Goal: Task Accomplishment & Management: Complete application form

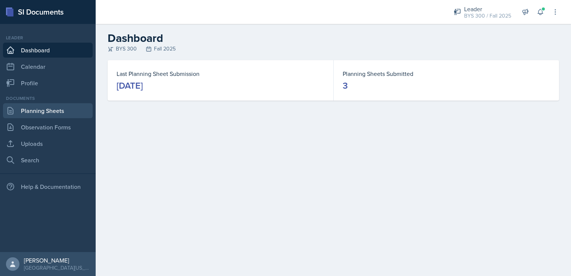
click at [43, 114] on link "Planning Sheets" at bounding box center [48, 110] width 90 height 15
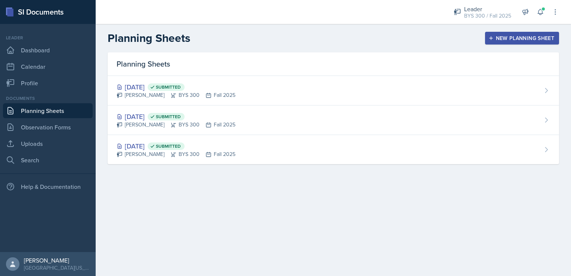
click at [487, 37] on button "New Planning Sheet" at bounding box center [522, 38] width 74 height 13
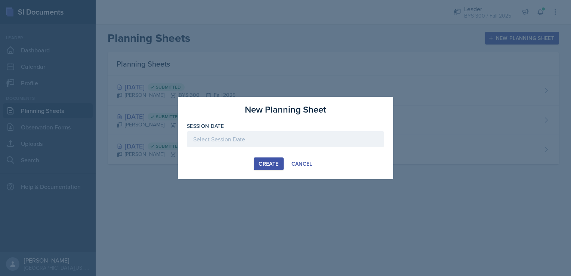
click at [312, 135] on div at bounding box center [285, 139] width 197 height 16
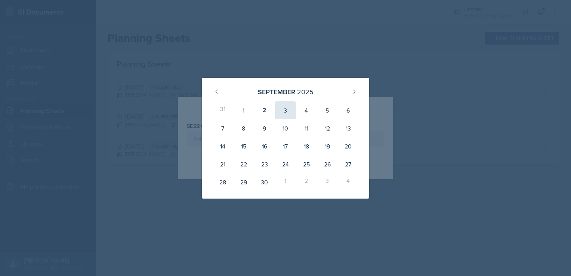
click at [287, 113] on div "3" at bounding box center [285, 110] width 21 height 18
type input "[DATE]"
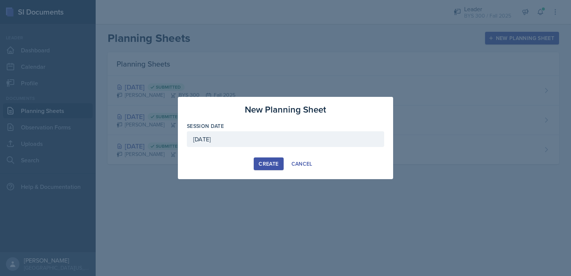
click at [261, 161] on div "Create" at bounding box center [269, 164] width 20 height 6
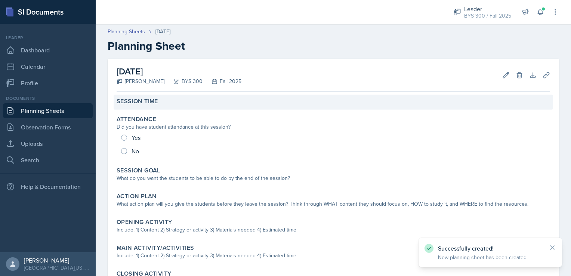
click at [162, 104] on div "Session Time" at bounding box center [334, 101] width 434 height 7
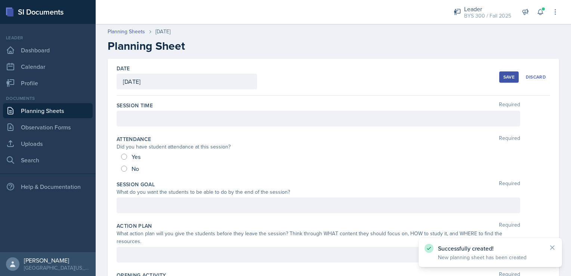
click at [159, 108] on div "Session Time Required" at bounding box center [334, 105] width 434 height 7
click at [158, 111] on div at bounding box center [319, 119] width 404 height 16
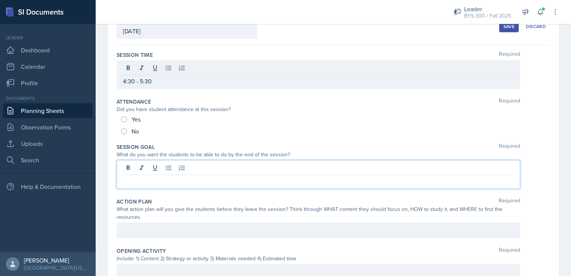
click at [136, 184] on p at bounding box center [318, 180] width 391 height 9
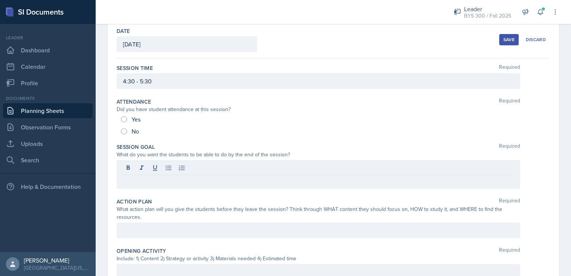
click at [495, 128] on div "No" at bounding box center [333, 131] width 425 height 12
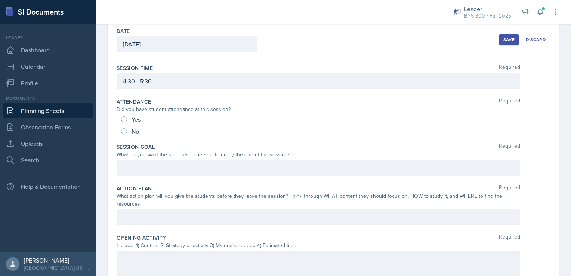
click at [255, 169] on div at bounding box center [319, 168] width 404 height 16
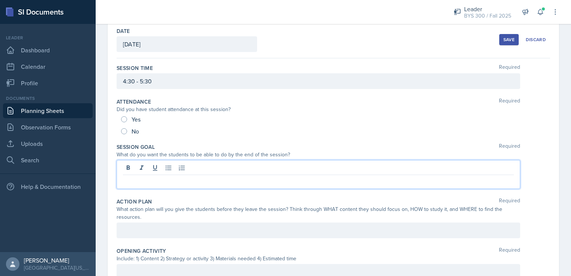
click at [221, 178] on p at bounding box center [318, 180] width 391 height 9
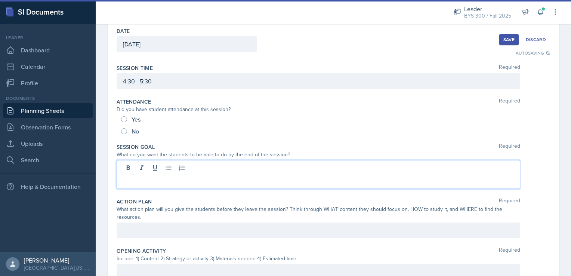
drag, startPoint x: 497, startPoint y: 41, endPoint x: 489, endPoint y: 43, distance: 8.4
click at [499, 41] on button "Save" at bounding box center [508, 39] width 19 height 11
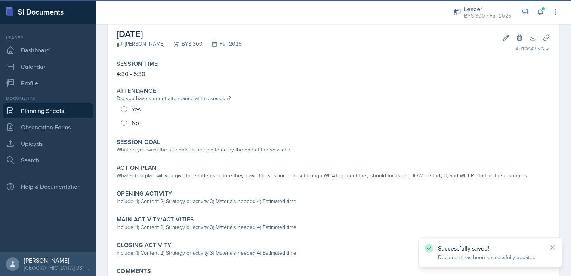
scroll to position [40, 0]
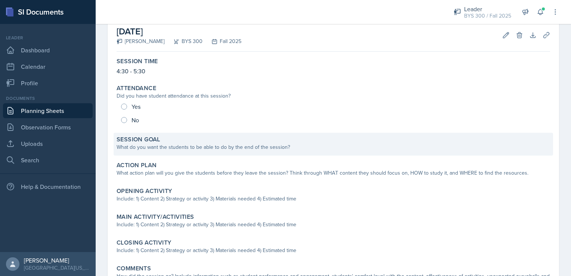
click at [246, 146] on div "What do you want the students to be able to do by the end of the session?" at bounding box center [334, 147] width 434 height 8
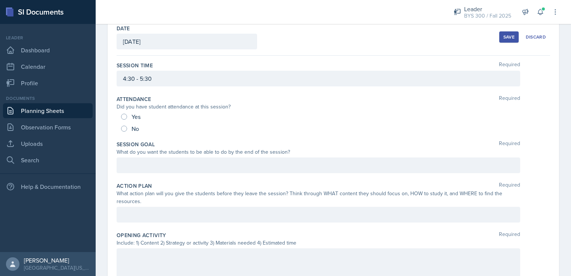
scroll to position [37, 0]
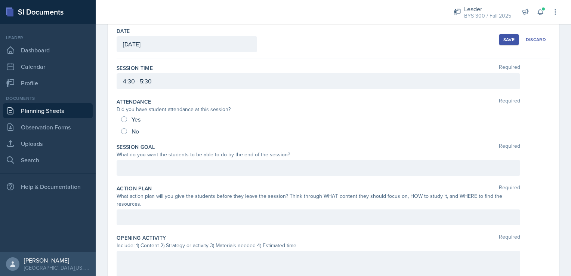
click at [50, 112] on link "Planning Sheets" at bounding box center [48, 110] width 90 height 15
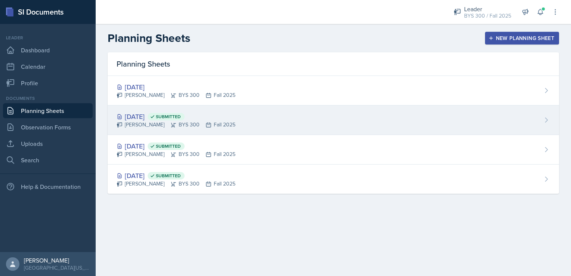
click at [175, 120] on div "[DATE] Submitted" at bounding box center [176, 116] width 119 height 10
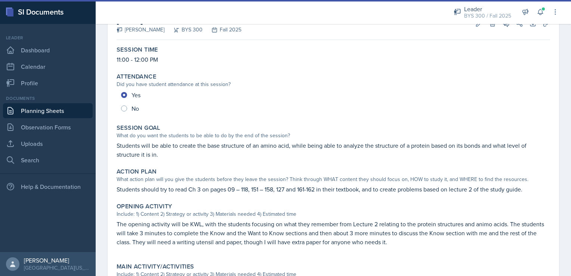
scroll to position [52, 0]
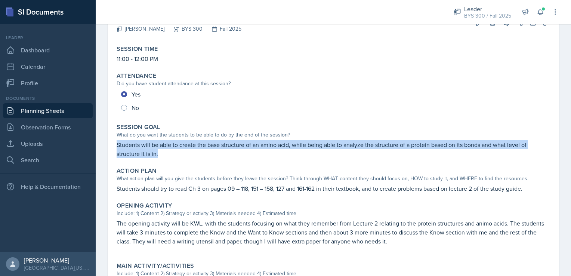
drag, startPoint x: 117, startPoint y: 144, endPoint x: 164, endPoint y: 156, distance: 49.0
click at [164, 156] on p "Students will be able to create the base structure of an amino acid, while bein…" at bounding box center [334, 149] width 434 height 18
copy p "Students will be able to create the base structure of an amino acid, while bein…"
click at [67, 114] on link "Planning Sheets" at bounding box center [48, 110] width 90 height 15
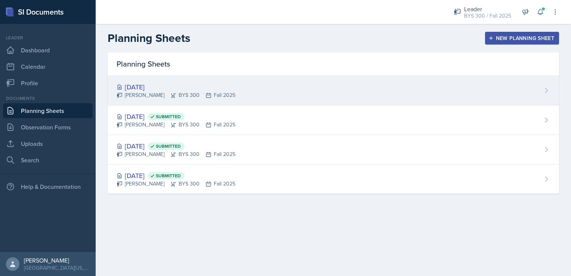
click at [148, 93] on div "[PERSON_NAME] BYS 300 Fall 2025" at bounding box center [176, 95] width 119 height 8
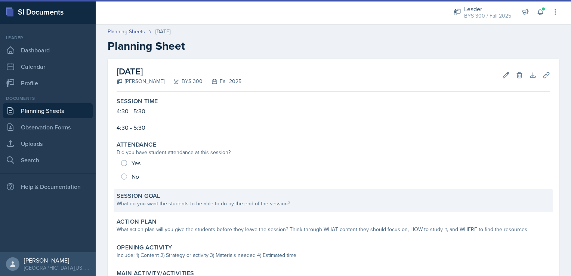
click at [154, 196] on label "Session Goal" at bounding box center [139, 195] width 44 height 7
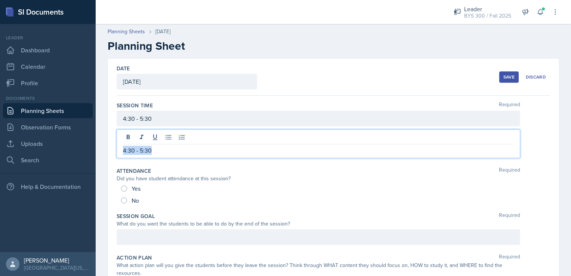
drag, startPoint x: 161, startPoint y: 135, endPoint x: 117, endPoint y: 136, distance: 44.5
click at [117, 136] on div "4:30 - 5:30" at bounding box center [319, 143] width 404 height 29
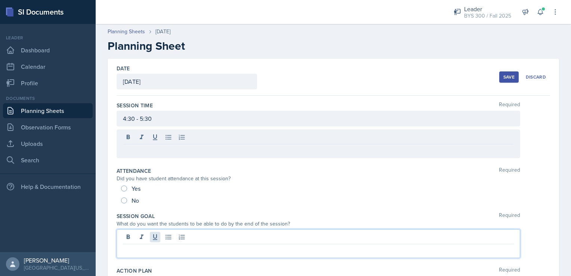
click at [155, 236] on div at bounding box center [319, 243] width 404 height 29
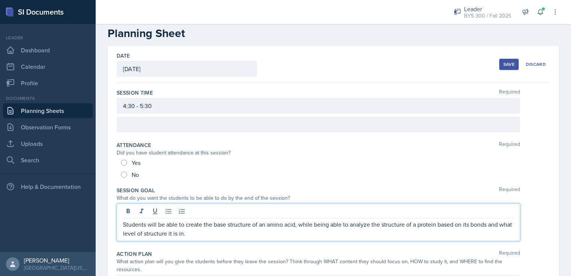
scroll to position [15, 0]
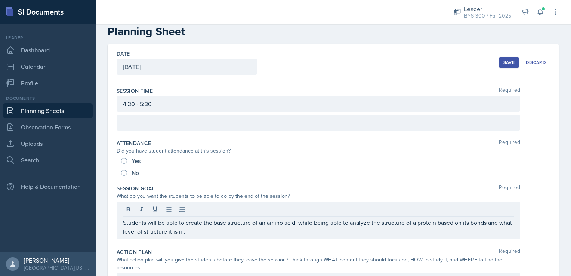
click at [499, 64] on button "Save" at bounding box center [508, 62] width 19 height 11
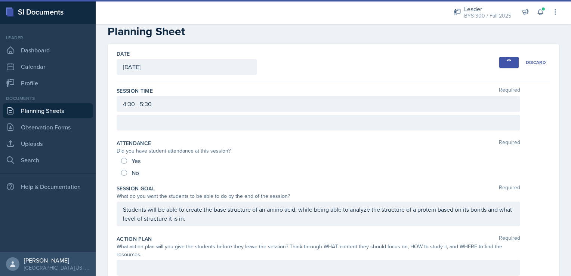
click at [78, 110] on link "Planning Sheets" at bounding box center [48, 110] width 90 height 15
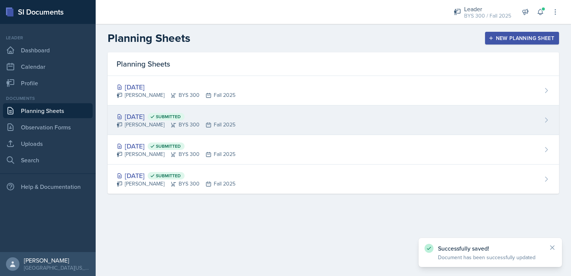
click at [166, 127] on div "[PERSON_NAME] BYS 300 Fall 2025" at bounding box center [176, 125] width 119 height 8
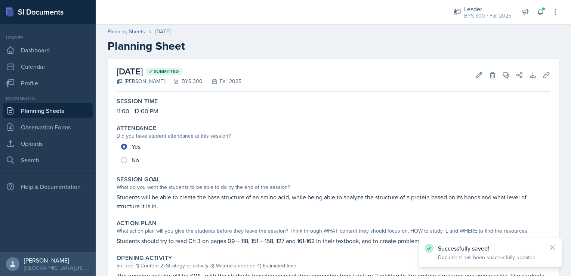
scroll to position [87, 0]
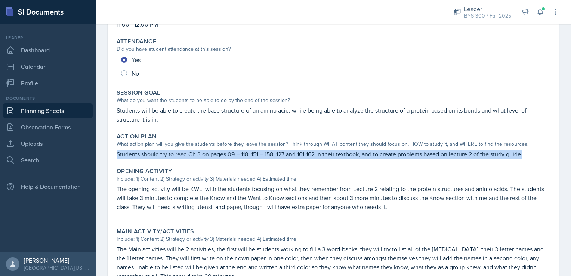
drag, startPoint x: 117, startPoint y: 154, endPoint x: 527, endPoint y: 155, distance: 409.3
click at [527, 155] on p "Students should try to read Ch 3 on pages 09 – 118, 151 – 158, 127 and 161-162 …" at bounding box center [334, 154] width 434 height 9
copy p "Students should try to read Ch 3 on pages 09 – 118, 151 – 158, 127 and 161-162 …"
click at [82, 111] on link "Planning Sheets" at bounding box center [48, 110] width 90 height 15
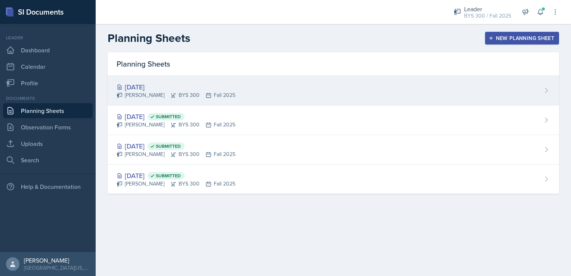
click at [175, 87] on div "[DATE]" at bounding box center [176, 87] width 119 height 10
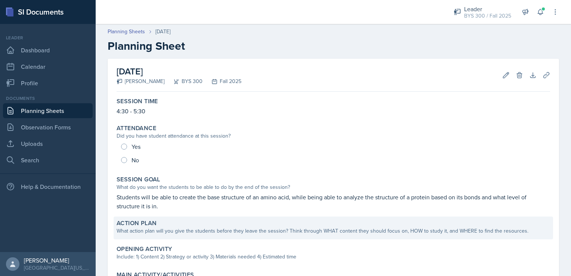
click at [151, 226] on label "Action Plan" at bounding box center [137, 222] width 40 height 7
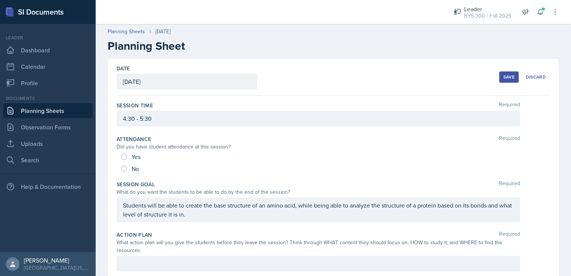
click at [148, 259] on div at bounding box center [319, 264] width 404 height 16
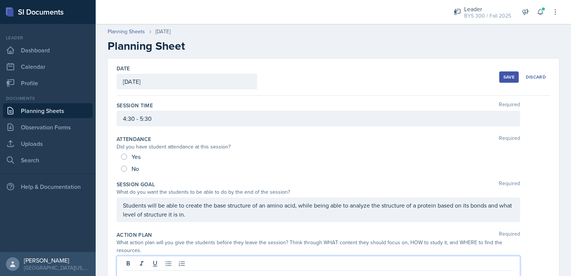
scroll to position [15, 0]
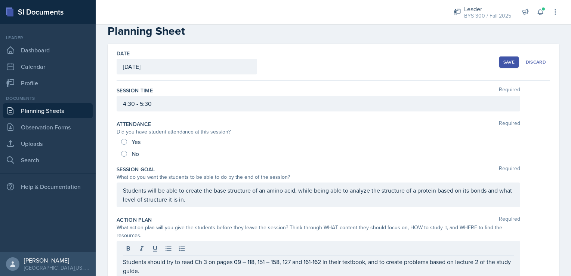
click at [505, 64] on div "Save" at bounding box center [509, 62] width 11 height 6
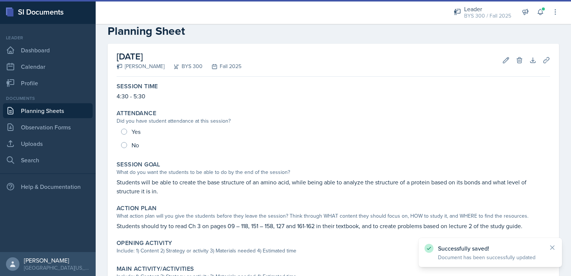
click at [62, 111] on link "Planning Sheets" at bounding box center [48, 110] width 90 height 15
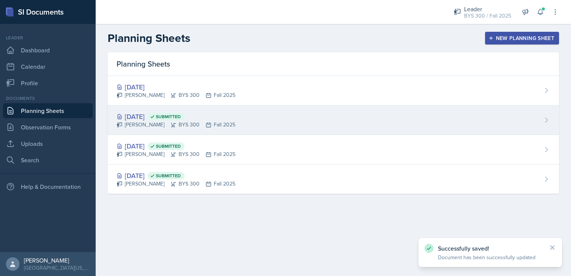
click at [234, 126] on div "[DATE] Submitted [PERSON_NAME] BYS 300 Fall 2025" at bounding box center [334, 120] width 452 height 30
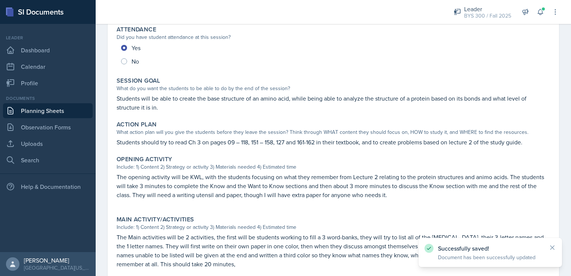
scroll to position [100, 0]
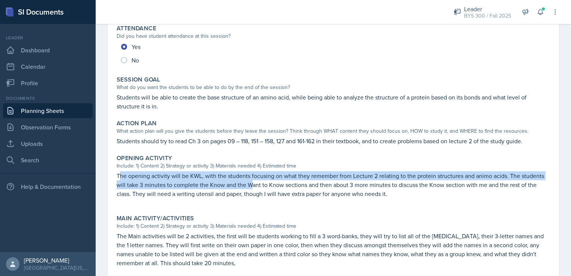
drag, startPoint x: 118, startPoint y: 176, endPoint x: 250, endPoint y: 183, distance: 131.8
click at [250, 183] on p "The opening activity will be KWL, with the students focusing on what they remem…" at bounding box center [334, 184] width 434 height 27
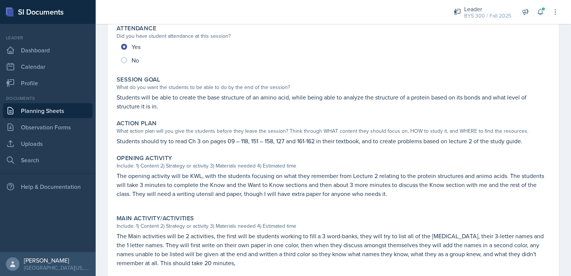
click at [115, 176] on div "Opening Activity Include: 1) Content 2) Strategy or activity 3) Materials neede…" at bounding box center [334, 179] width 440 height 57
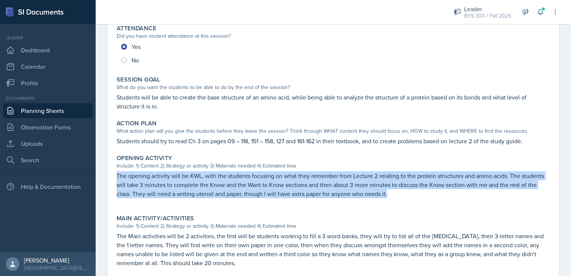
drag, startPoint x: 117, startPoint y: 174, endPoint x: 407, endPoint y: 189, distance: 290.8
click at [407, 189] on p "The opening activity will be KWL, with the students focusing on what they remem…" at bounding box center [334, 184] width 434 height 27
copy p "The opening activity will be KWL, with the students focusing on what they remem…"
click at [53, 110] on link "Planning Sheets" at bounding box center [48, 110] width 90 height 15
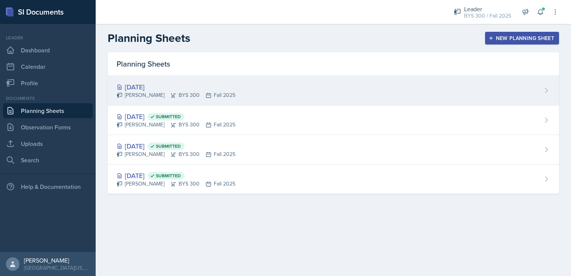
click at [169, 85] on div "[DATE]" at bounding box center [176, 87] width 119 height 10
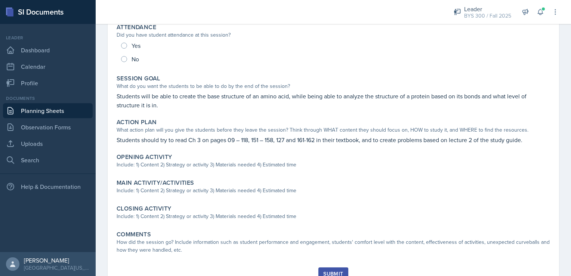
scroll to position [101, 0]
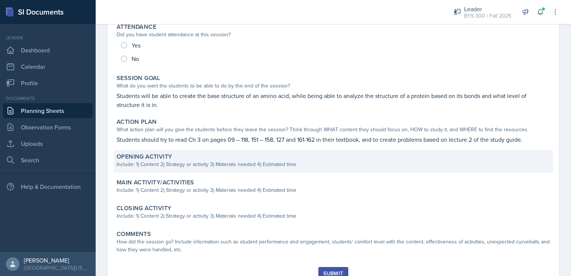
click at [202, 157] on div "Opening Activity" at bounding box center [334, 156] width 434 height 7
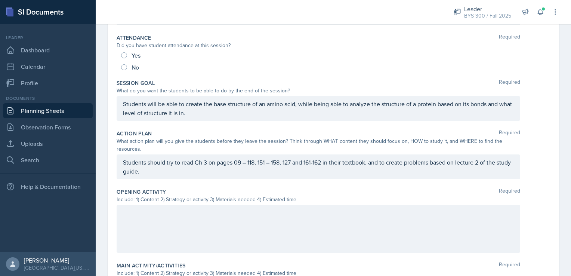
click at [183, 211] on div at bounding box center [319, 229] width 404 height 48
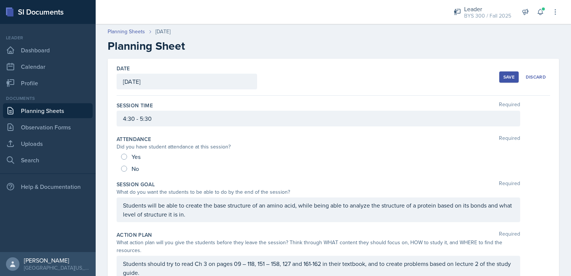
scroll to position [0, 0]
click at [505, 74] on div "Save" at bounding box center [509, 77] width 11 height 6
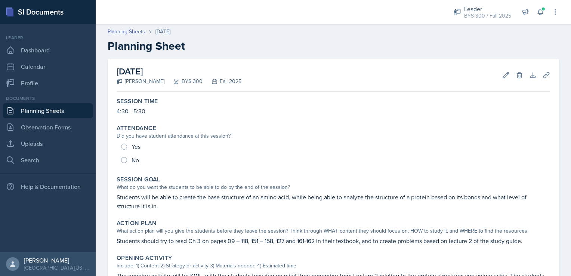
click at [52, 114] on link "Planning Sheets" at bounding box center [48, 110] width 90 height 15
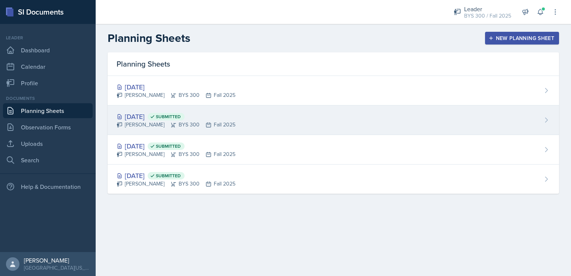
click at [228, 114] on div "[DATE] Submitted" at bounding box center [176, 116] width 119 height 10
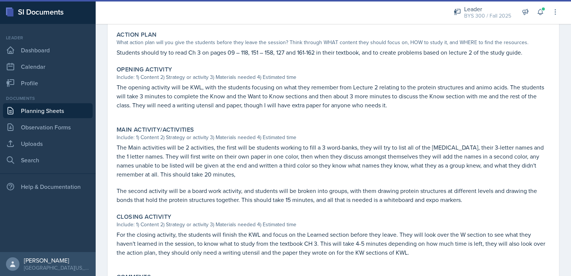
scroll to position [190, 0]
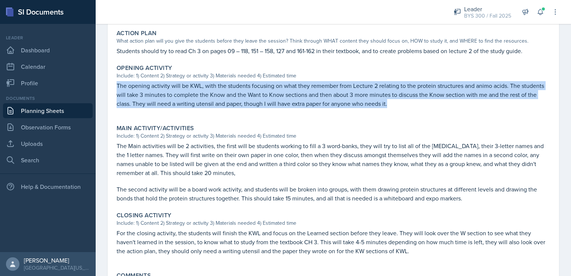
drag, startPoint x: 117, startPoint y: 85, endPoint x: 414, endPoint y: 102, distance: 297.3
click at [414, 102] on p "The opening activity will be KWL, with the students focusing on what they remem…" at bounding box center [334, 94] width 434 height 27
copy p "The opening activity will be KWL, with the students focusing on what they remem…"
click at [43, 106] on link "Planning Sheets" at bounding box center [48, 110] width 90 height 15
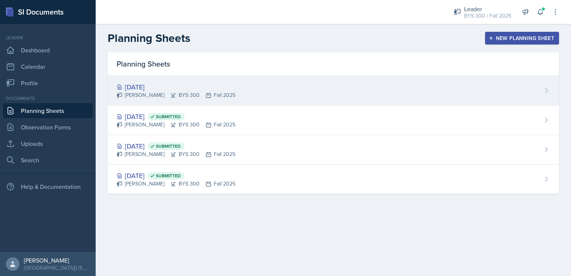
click at [155, 96] on div "[PERSON_NAME] BYS 300 Fall 2025" at bounding box center [176, 95] width 119 height 8
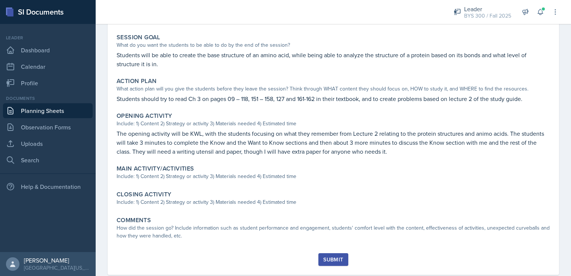
scroll to position [143, 0]
click at [76, 114] on link "Planning Sheets" at bounding box center [48, 110] width 90 height 15
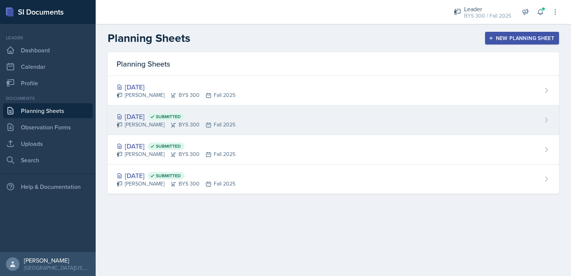
click at [247, 122] on div "[DATE] Submitted [PERSON_NAME] BYS 300 Fall 2025" at bounding box center [334, 120] width 452 height 30
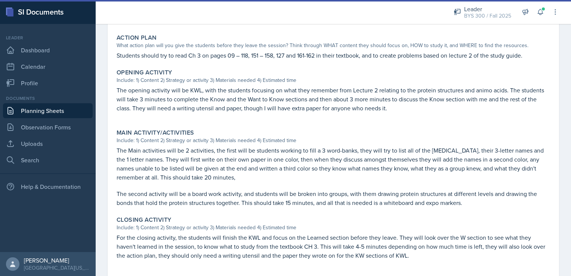
scroll to position [267, 0]
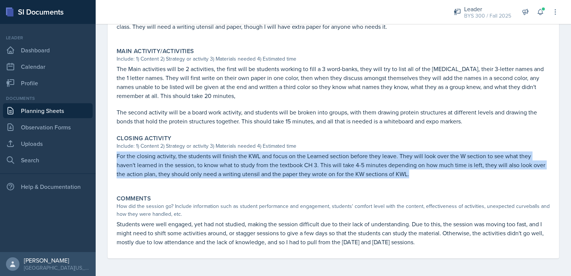
drag, startPoint x: 117, startPoint y: 154, endPoint x: 437, endPoint y: 175, distance: 321.1
click at [437, 175] on p "For the closing activity, the students will finish the KWL and focus on the Lea…" at bounding box center [334, 164] width 434 height 27
copy p "For the closing activity, the students will finish the KWL and focus on the Lea…"
click at [58, 114] on link "Planning Sheets" at bounding box center [48, 110] width 90 height 15
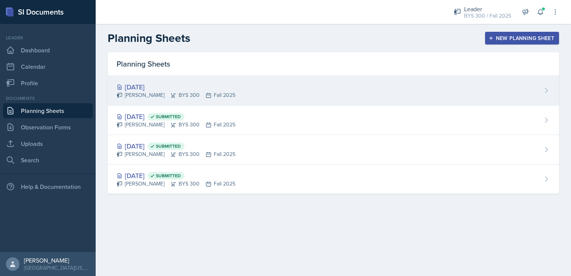
click at [172, 86] on div "[DATE]" at bounding box center [176, 87] width 119 height 10
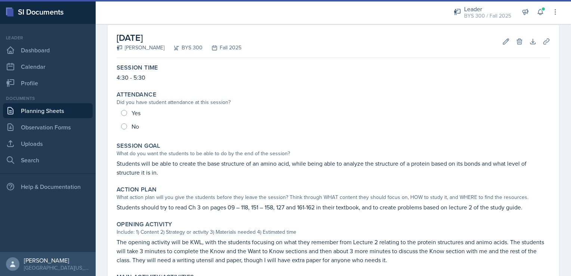
scroll to position [126, 0]
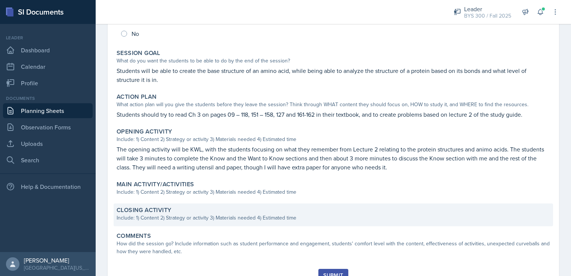
click at [173, 224] on div "Closing Activity Include: 1) Content 2) Strategy or activity 3) Materials neede…" at bounding box center [334, 214] width 440 height 23
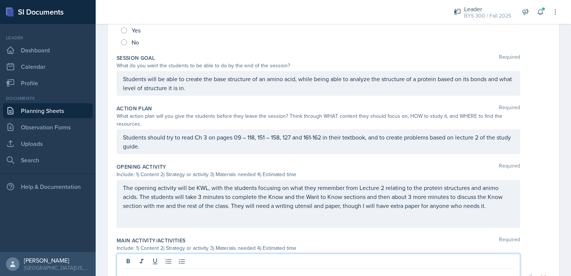
click at [165, 257] on div at bounding box center [319, 277] width 404 height 48
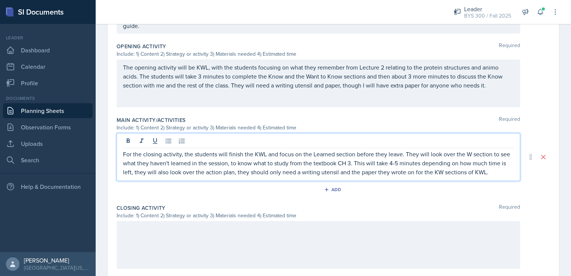
scroll to position [247, 0]
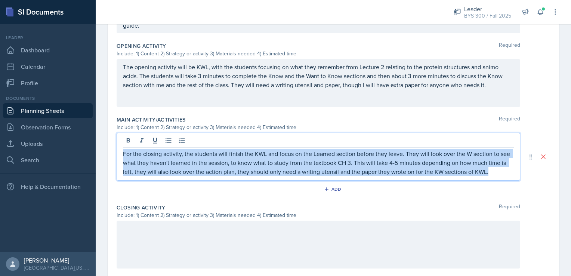
drag, startPoint x: 510, startPoint y: 171, endPoint x: 101, endPoint y: 150, distance: 409.9
click at [101, 150] on div "Date [DATE] [DATE] 31 1 2 3 4 5 6 7 8 9 10 11 12 13 14 15 16 17 18 19 20 21 22 …" at bounding box center [333, 80] width 475 height 536
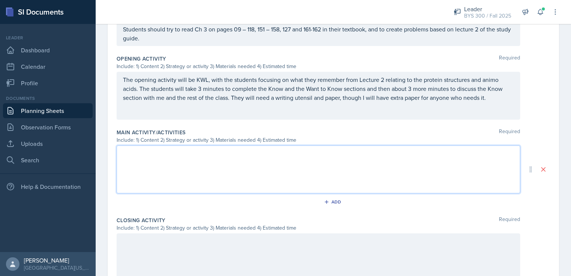
click at [121, 249] on div at bounding box center [319, 257] width 404 height 48
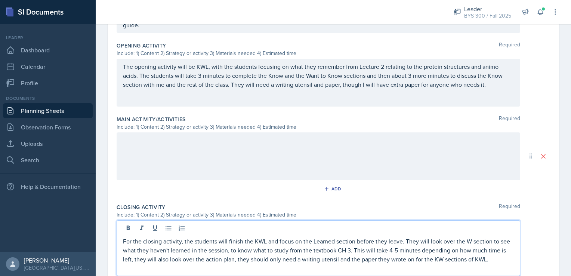
scroll to position [0, 0]
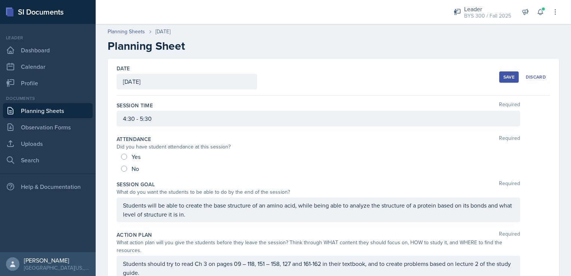
click at [504, 80] on div "Save" at bounding box center [509, 77] width 11 height 6
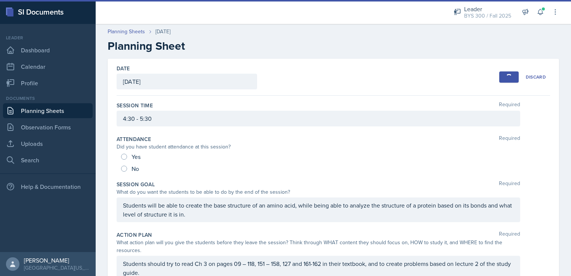
click at [62, 113] on link "Planning Sheets" at bounding box center [48, 110] width 90 height 15
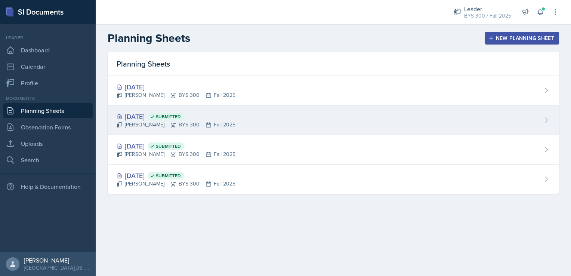
click at [279, 116] on div "[DATE] Submitted [PERSON_NAME] BYS 300 Fall 2025" at bounding box center [334, 120] width 452 height 30
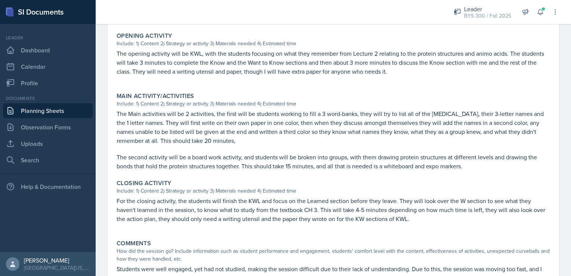
scroll to position [224, 0]
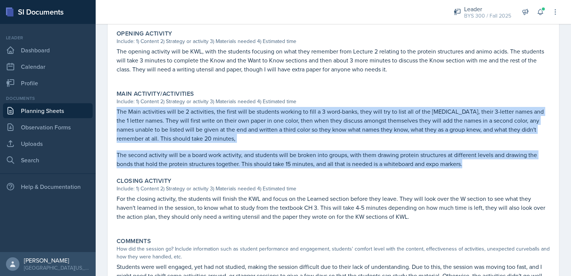
drag, startPoint x: 117, startPoint y: 111, endPoint x: 477, endPoint y: 164, distance: 363.9
click at [477, 164] on div "The Main activities will be 2 activities, the first will be students working to…" at bounding box center [334, 137] width 434 height 61
copy div "The Main activities will be 2 activities, the first will be students working to…"
click at [45, 113] on link "Planning Sheets" at bounding box center [48, 110] width 90 height 15
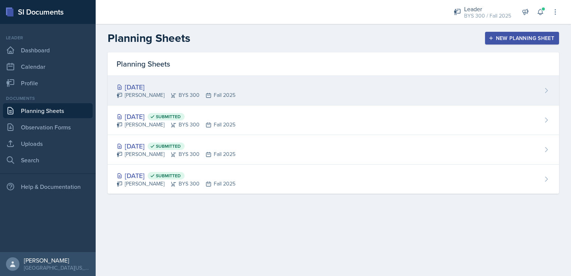
click at [176, 87] on div "[DATE]" at bounding box center [176, 87] width 119 height 10
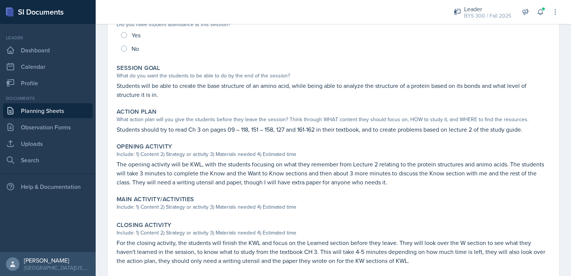
scroll to position [115, 0]
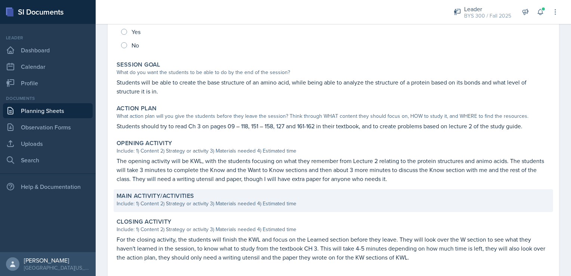
click at [184, 198] on label "Main Activity/Activities" at bounding box center [156, 195] width 78 height 7
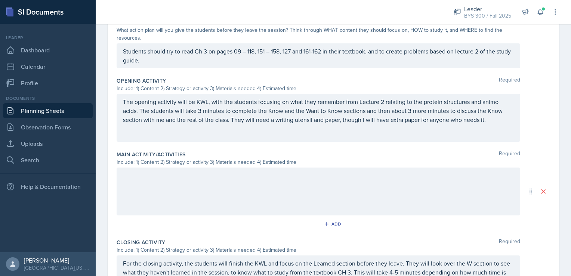
click at [176, 192] on div at bounding box center [319, 191] width 404 height 48
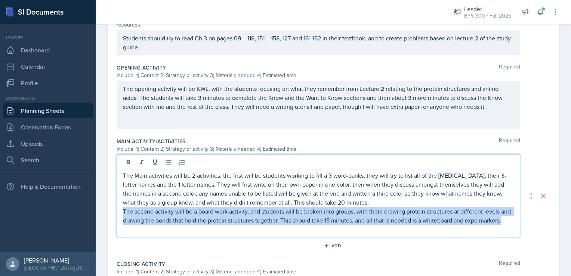
drag, startPoint x: 124, startPoint y: 209, endPoint x: 178, endPoint y: 230, distance: 57.6
click at [178, 225] on p "The second activity will be a board work activity, and students will be broken …" at bounding box center [318, 216] width 391 height 18
copy p "The second activity will be a board work activity, and students will be broken …"
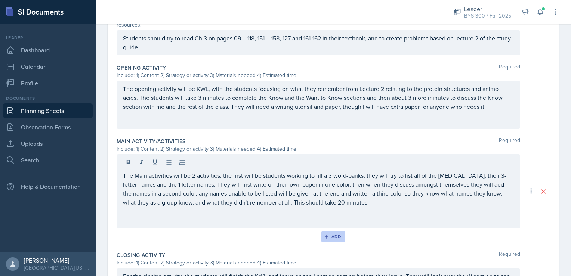
click at [325, 235] on icon "button" at bounding box center [327, 237] width 4 height 4
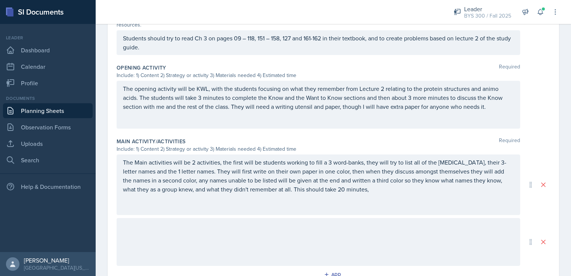
click at [265, 240] on div at bounding box center [319, 242] width 404 height 48
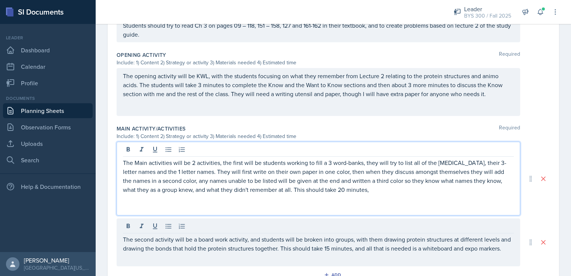
scroll to position [251, 0]
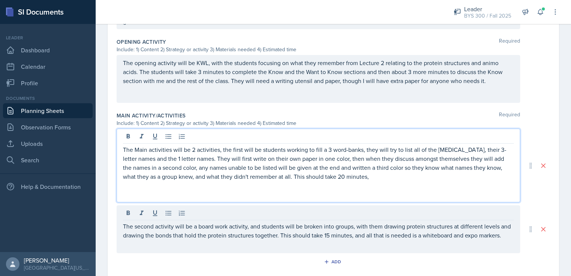
click at [195, 150] on p "The Main activities will be 2 activities, the first will be students working to…" at bounding box center [318, 163] width 391 height 36
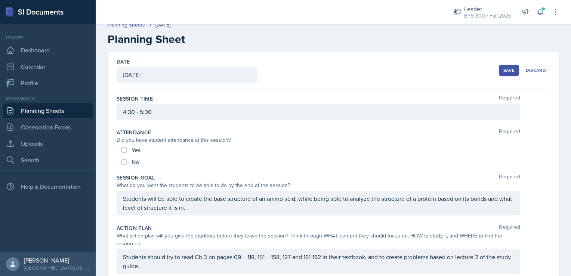
scroll to position [0, 0]
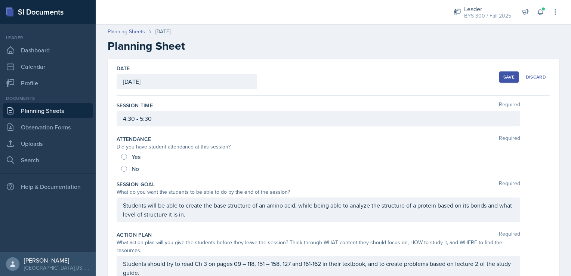
click at [508, 80] on button "Save" at bounding box center [508, 76] width 19 height 11
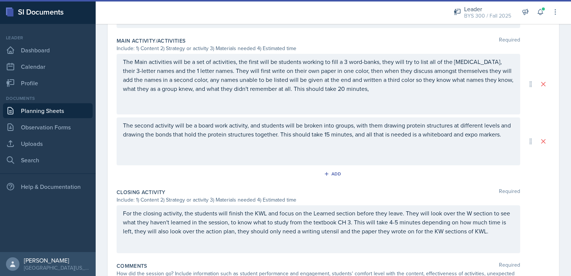
scroll to position [327, 0]
click at [325, 173] on icon "button" at bounding box center [327, 173] width 4 height 4
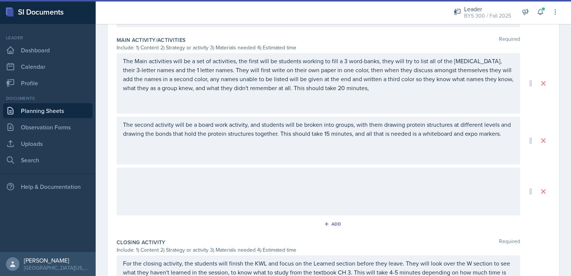
click at [65, 111] on link "Planning Sheets" at bounding box center [48, 110] width 90 height 15
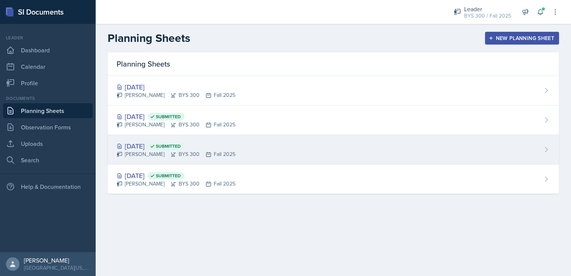
click at [183, 155] on div "[PERSON_NAME] BYS 300 Fall 2025" at bounding box center [176, 154] width 119 height 8
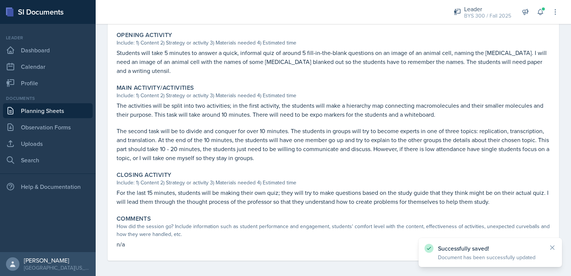
scroll to position [233, 0]
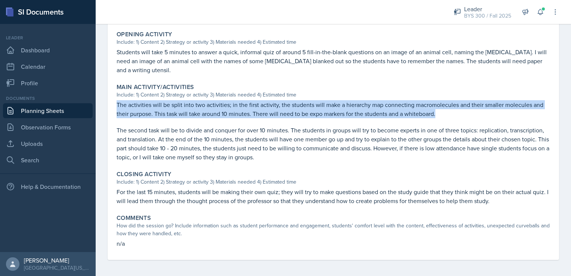
drag, startPoint x: 117, startPoint y: 102, endPoint x: 469, endPoint y: 116, distance: 352.8
click at [469, 116] on p "The activities will be split into two activities; in the first activity, the st…" at bounding box center [334, 109] width 434 height 18
copy p "The activities will be split into two activities; in the first activity, the st…"
click at [73, 114] on link "Planning Sheets" at bounding box center [48, 110] width 90 height 15
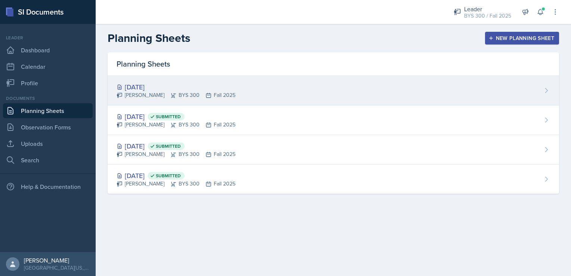
click at [209, 93] on div "[PERSON_NAME] BYS 300 Fall 2025" at bounding box center [176, 95] width 119 height 8
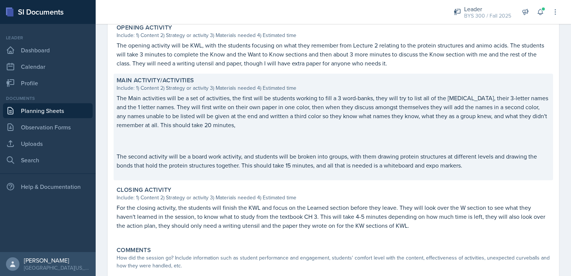
click at [225, 154] on p "The second activity will be a board work activity, and students will be broken …" at bounding box center [334, 161] width 434 height 18
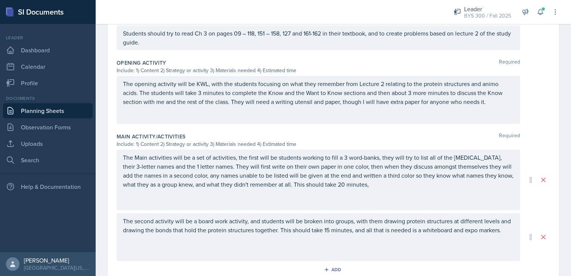
scroll to position [264, 0]
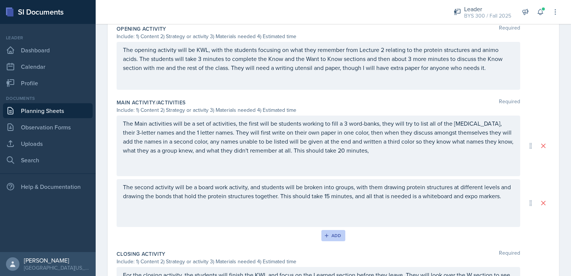
click at [325, 235] on icon "button" at bounding box center [326, 235] width 5 height 5
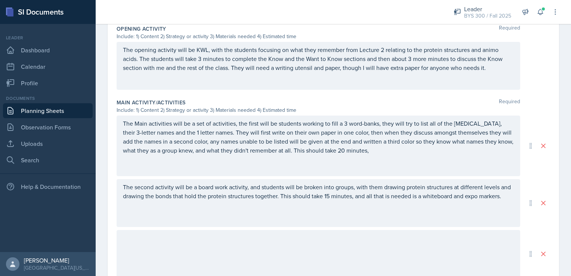
click at [267, 242] on div at bounding box center [319, 254] width 404 height 48
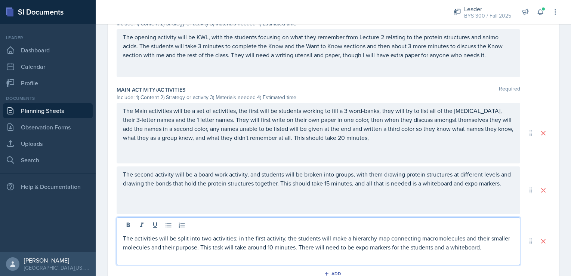
click at [235, 237] on p "The activities will be split into two activities; in the first activity, the st…" at bounding box center [318, 243] width 391 height 18
drag, startPoint x: 236, startPoint y: 237, endPoint x: 120, endPoint y: 234, distance: 115.9
click at [120, 234] on div "The activities will be split into two activities; in the first activity, the st…" at bounding box center [319, 241] width 404 height 48
click at [149, 238] on p "In the first activity, the students will make a hierarchy map connecting macrom…" at bounding box center [318, 243] width 391 height 18
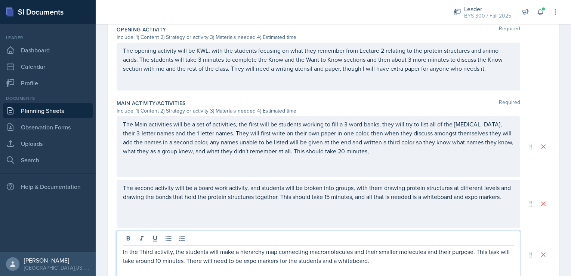
scroll to position [277, 0]
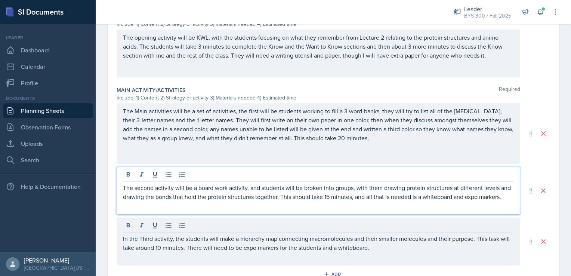
click at [341, 195] on p "The second activity will be a board work activity, and students will be broken …" at bounding box center [318, 192] width 391 height 18
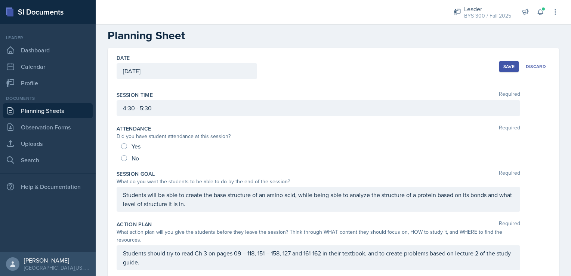
scroll to position [0, 0]
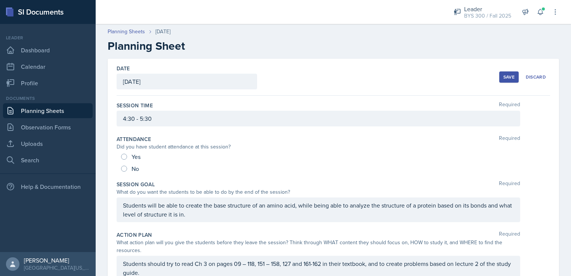
click at [504, 76] on div "Save" at bounding box center [509, 77] width 11 height 6
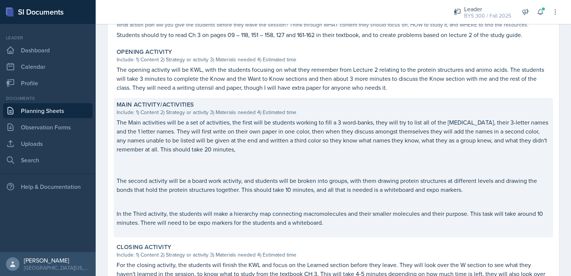
click at [253, 201] on p at bounding box center [334, 197] width 434 height 7
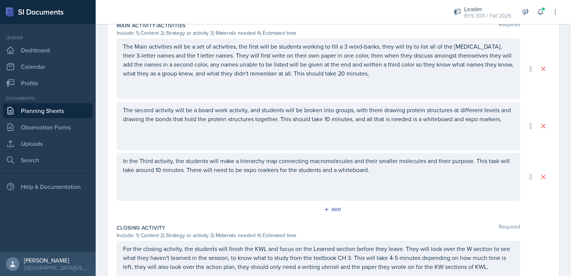
scroll to position [342, 0]
click at [341, 205] on button "Add" at bounding box center [333, 208] width 24 height 11
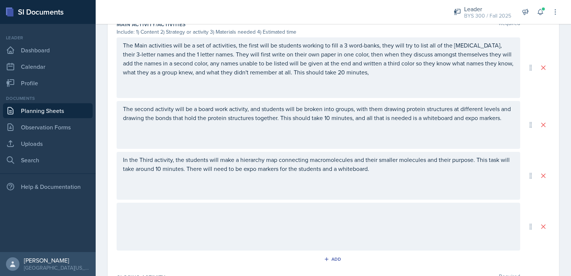
click at [291, 210] on div at bounding box center [319, 227] width 404 height 48
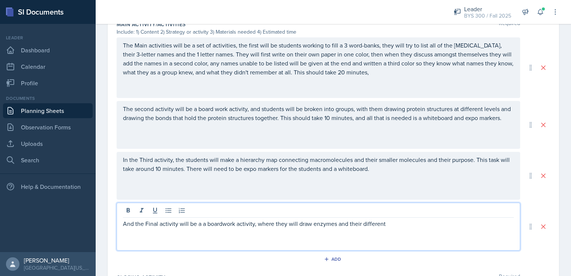
click at [395, 221] on p "And the Final activity will be a a boardwork activity, where they will draw enz…" at bounding box center [318, 223] width 391 height 9
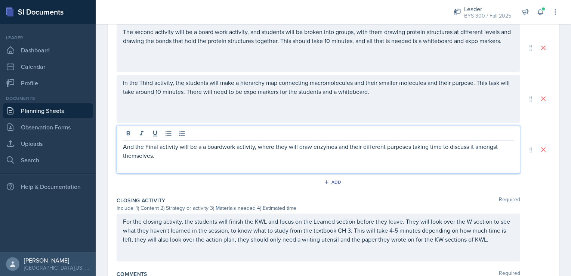
scroll to position [419, 0]
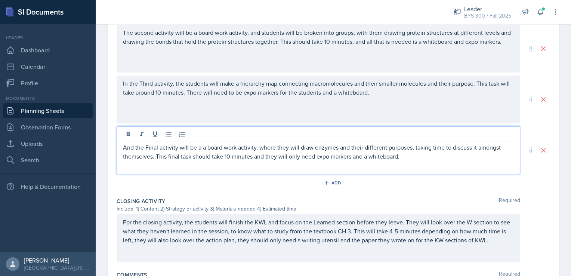
click at [154, 156] on p "And the Final activity will be a a board work activity, where they will draw en…" at bounding box center [318, 152] width 391 height 18
click at [411, 145] on p "And the Final activity will be a a board work activity, where they will draw en…" at bounding box center [318, 152] width 391 height 18
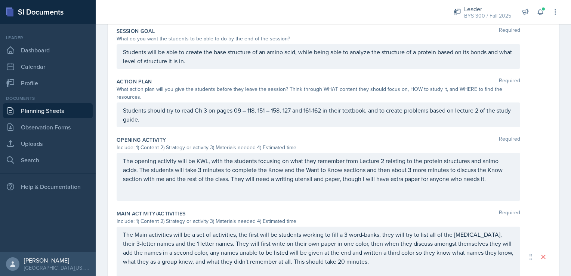
scroll to position [7, 0]
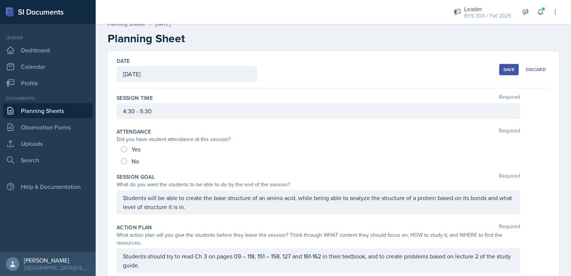
click at [508, 70] on div "Save" at bounding box center [509, 70] width 11 height 6
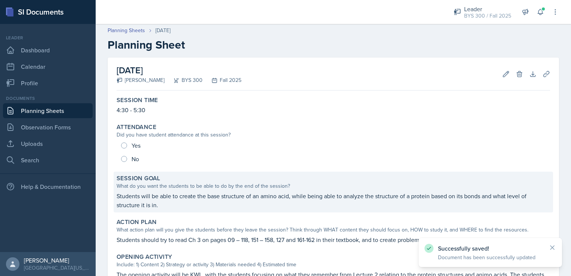
scroll to position [0, 0]
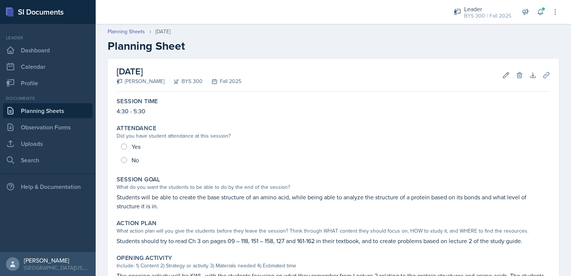
click at [46, 114] on link "Planning Sheets" at bounding box center [48, 110] width 90 height 15
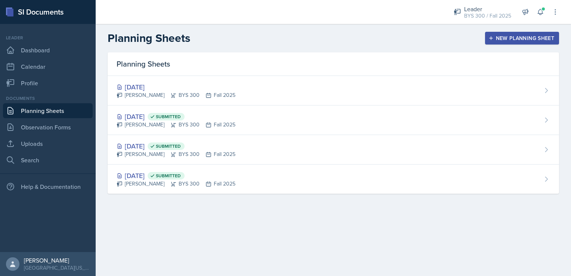
click at [488, 34] on button "New Planning Sheet" at bounding box center [522, 38] width 74 height 13
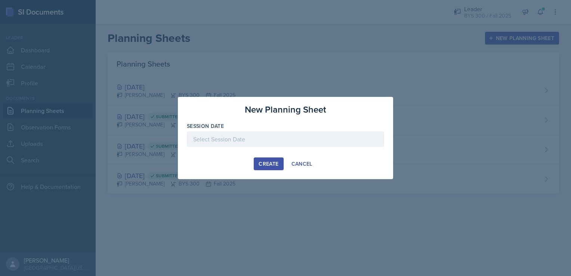
click at [343, 133] on div at bounding box center [285, 139] width 197 height 16
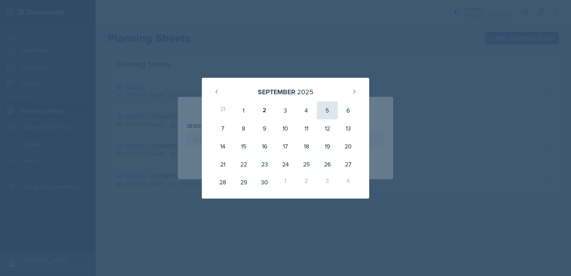
click at [324, 112] on div "5" at bounding box center [327, 110] width 21 height 18
type input "[DATE]"
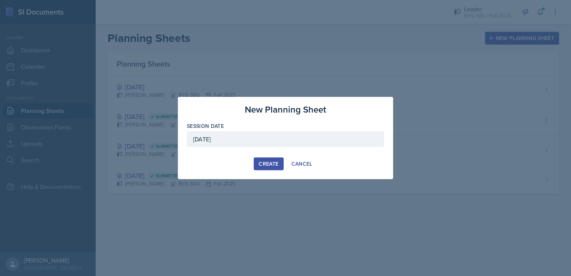
click at [258, 161] on button "Create" at bounding box center [269, 163] width 30 height 13
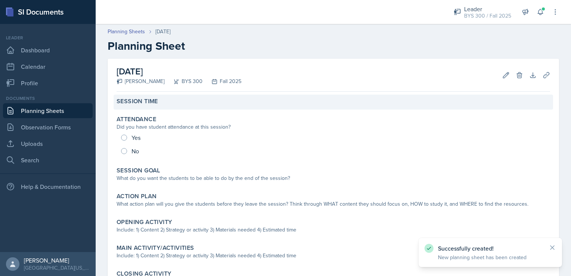
click at [182, 105] on div "Session Time" at bounding box center [334, 102] width 440 height 15
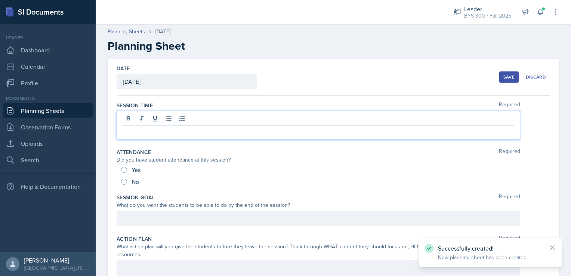
click at [175, 122] on div at bounding box center [319, 125] width 404 height 29
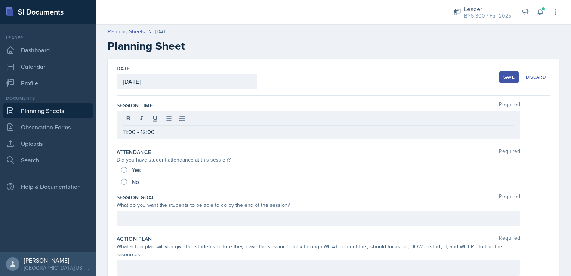
click at [507, 74] on div "Save" at bounding box center [509, 77] width 11 height 6
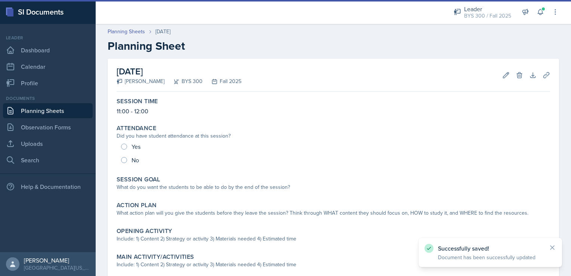
click at [56, 113] on link "Planning Sheets" at bounding box center [48, 110] width 90 height 15
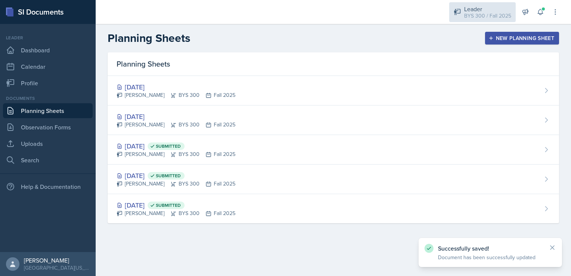
click at [486, 12] on div "BYS 300 / Fall 2025" at bounding box center [487, 16] width 47 height 8
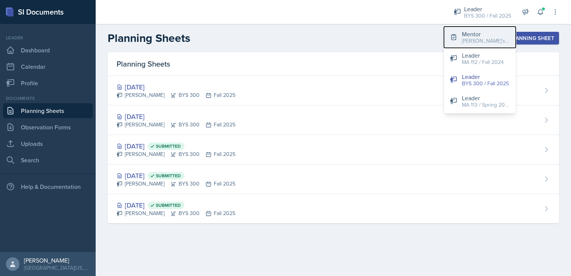
click at [488, 43] on div "[PERSON_NAME]'s Group / Fall 2025" at bounding box center [486, 41] width 48 height 8
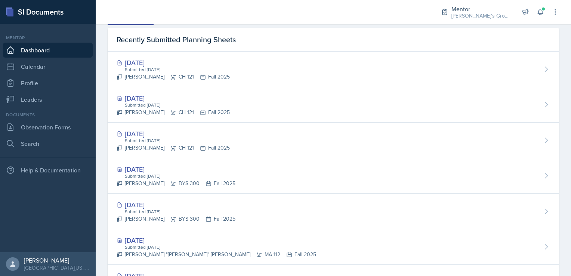
scroll to position [229, 0]
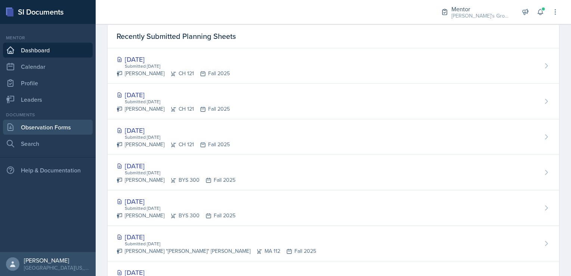
click at [61, 129] on link "Observation Forms" at bounding box center [48, 127] width 90 height 15
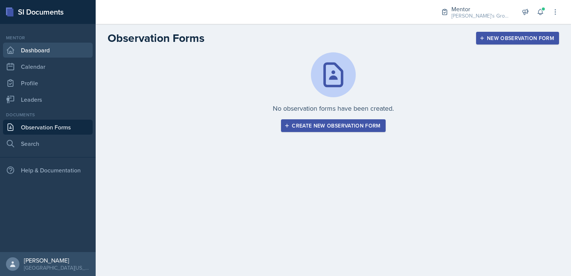
click at [36, 52] on link "Dashboard" at bounding box center [48, 50] width 90 height 15
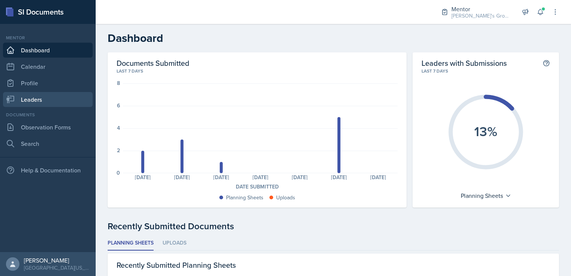
click at [36, 99] on link "Leaders" at bounding box center [48, 99] width 90 height 15
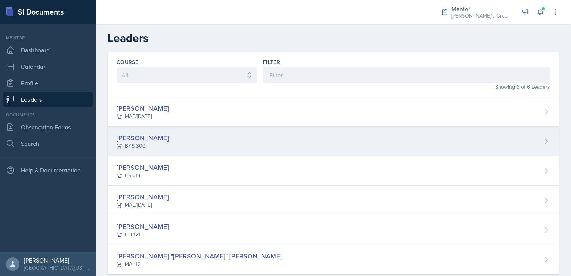
scroll to position [15, 0]
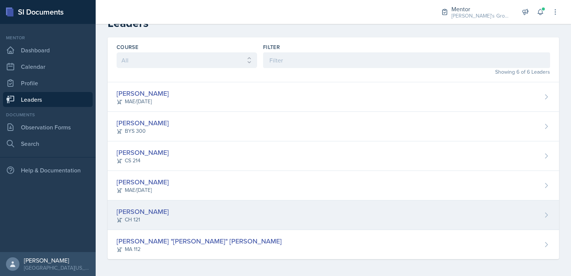
click at [184, 215] on div "[PERSON_NAME] CH 121" at bounding box center [334, 215] width 452 height 30
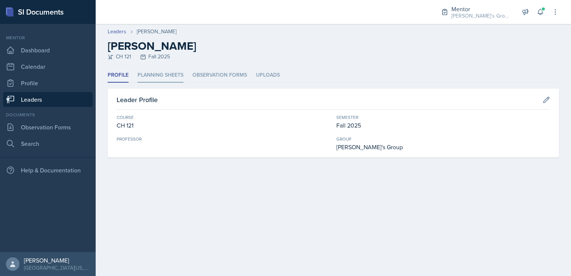
click at [169, 80] on li "Planning Sheets" at bounding box center [161, 75] width 46 height 15
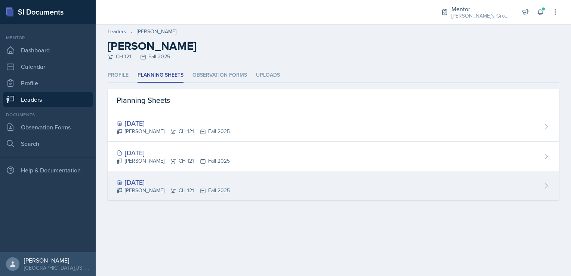
click at [154, 188] on div "[PERSON_NAME] CH 121 Fall 2025" at bounding box center [173, 191] width 113 height 8
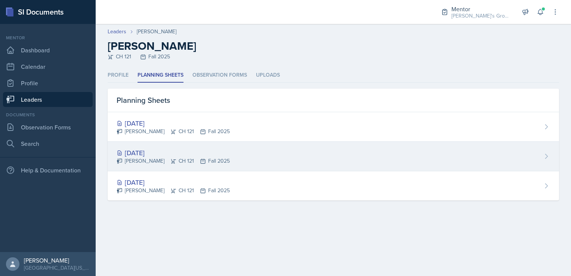
click at [196, 153] on div "[DATE]" at bounding box center [173, 153] width 113 height 10
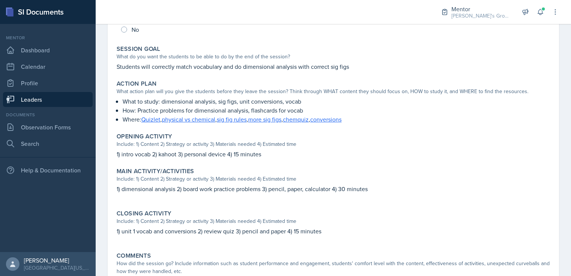
scroll to position [187, 0]
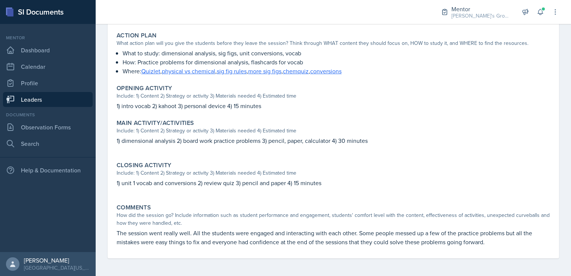
click at [67, 104] on link "Leaders" at bounding box center [48, 99] width 90 height 15
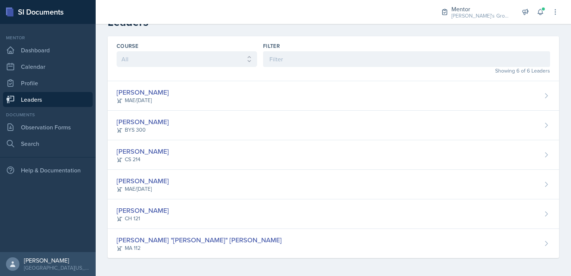
scroll to position [15, 0]
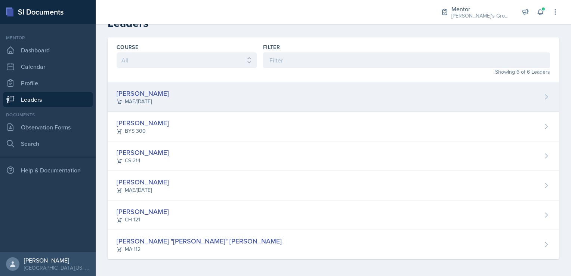
click at [196, 90] on div "[PERSON_NAME] MAE/[DATE]" at bounding box center [334, 97] width 452 height 30
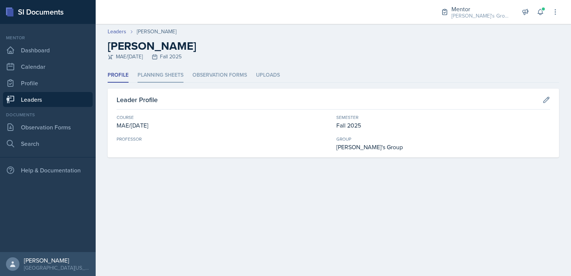
click at [173, 78] on li "Planning Sheets" at bounding box center [161, 75] width 46 height 15
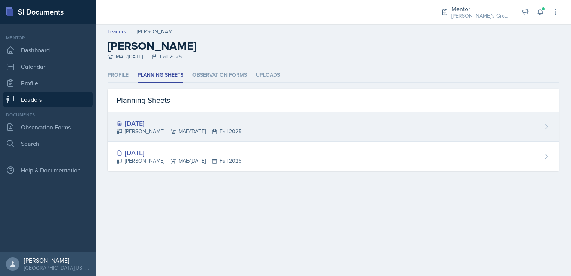
click at [196, 124] on div "[DATE]" at bounding box center [179, 123] width 125 height 10
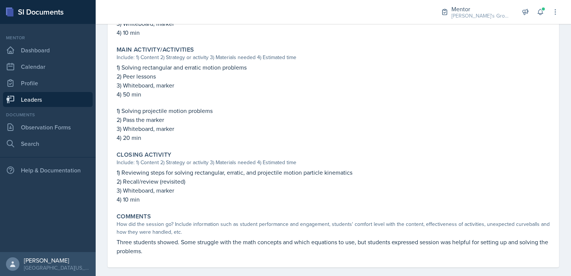
scroll to position [314, 0]
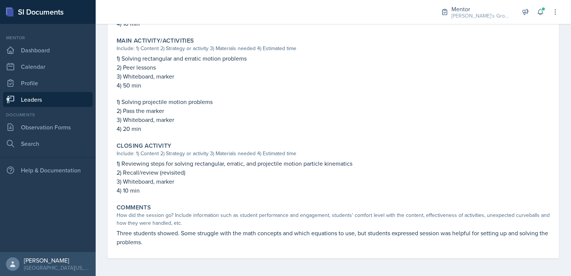
click at [50, 104] on link "Leaders" at bounding box center [48, 99] width 90 height 15
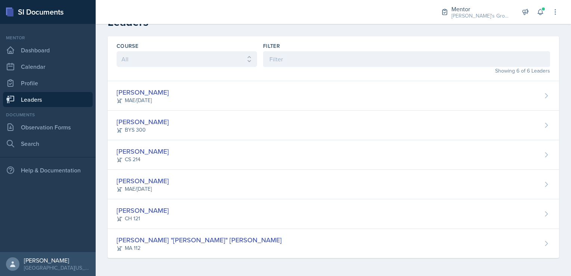
scroll to position [15, 0]
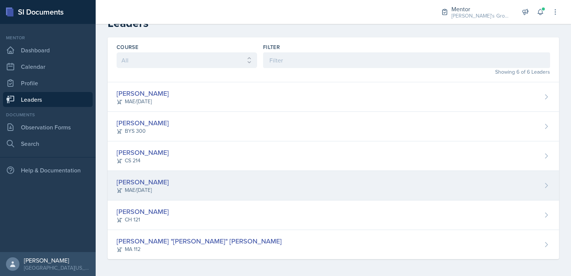
click at [196, 191] on div "[PERSON_NAME] [PERSON_NAME]/[DATE]" at bounding box center [334, 186] width 452 height 30
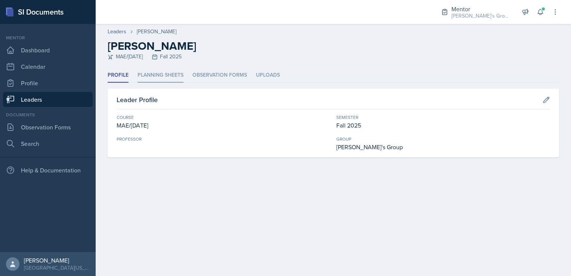
click at [168, 71] on li "Planning Sheets" at bounding box center [161, 75] width 46 height 15
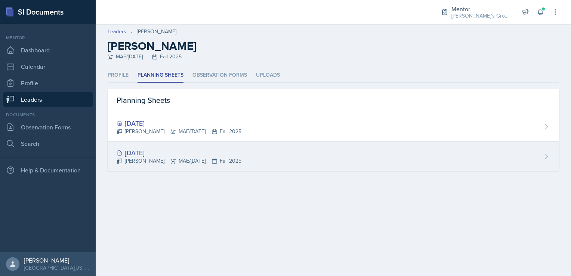
click at [166, 157] on div "[DATE]" at bounding box center [179, 153] width 125 height 10
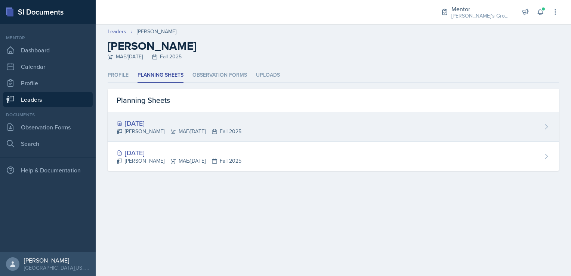
click at [251, 134] on div "[DATE] [PERSON_NAME] MAE/[DATE] Fall 2025" at bounding box center [334, 127] width 452 height 30
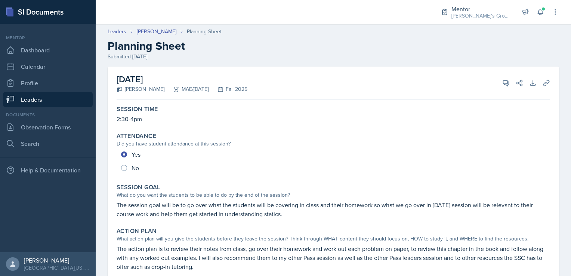
click at [39, 101] on link "Leaders" at bounding box center [48, 99] width 90 height 15
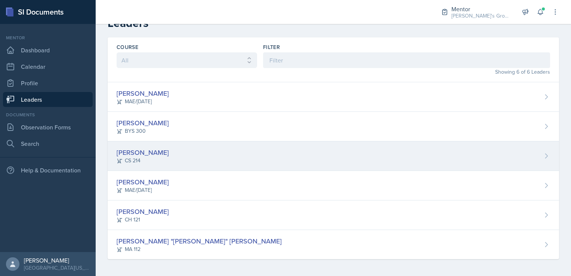
scroll to position [15, 0]
click at [170, 170] on div "[PERSON_NAME] CS 214" at bounding box center [334, 156] width 452 height 30
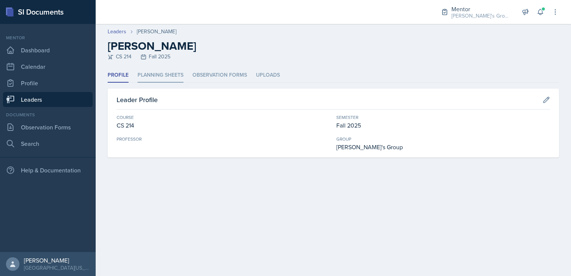
click at [163, 79] on li "Planning Sheets" at bounding box center [161, 75] width 46 height 15
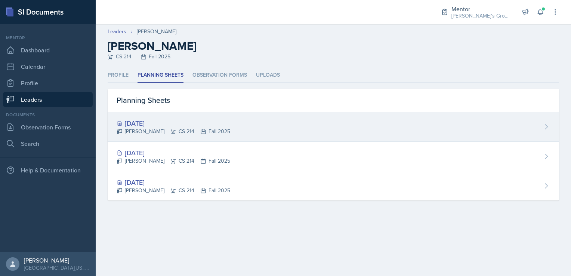
click at [165, 126] on div "[DATE]" at bounding box center [174, 123] width 114 height 10
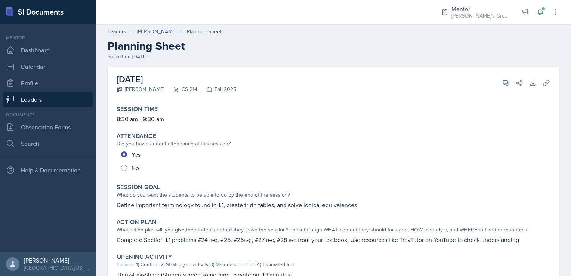
click at [70, 104] on link "Leaders" at bounding box center [48, 99] width 90 height 15
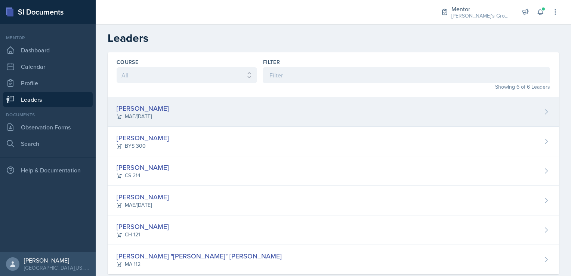
scroll to position [15, 0]
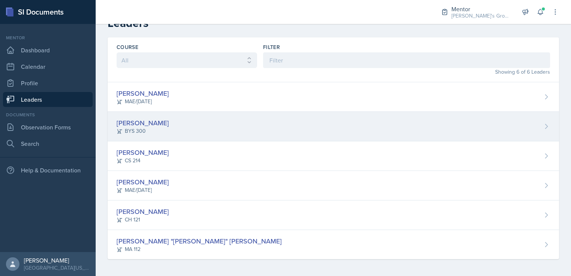
click at [216, 135] on div "[PERSON_NAME] BYS 300" at bounding box center [334, 127] width 452 height 30
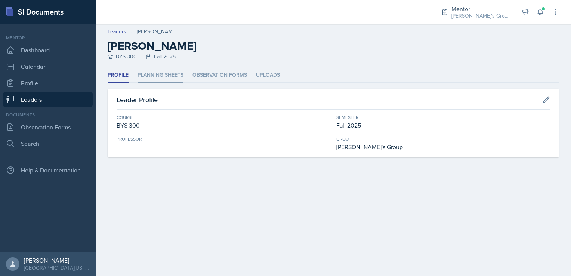
click at [168, 81] on li "Planning Sheets" at bounding box center [161, 75] width 46 height 15
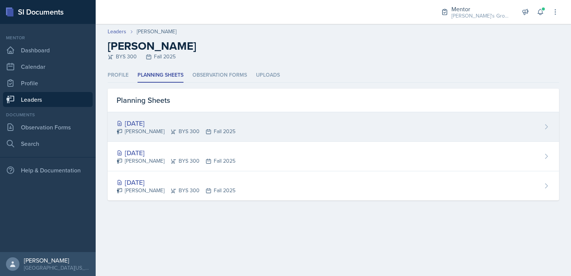
click at [195, 132] on div "[PERSON_NAME] BYS 300 Fall 2025" at bounding box center [176, 131] width 119 height 8
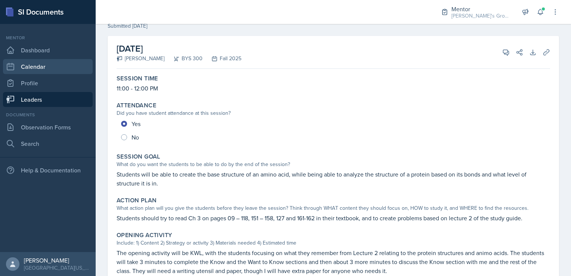
scroll to position [26, 0]
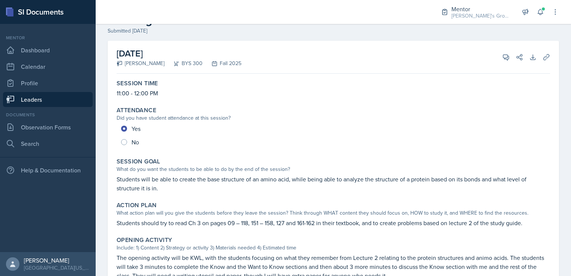
click at [36, 106] on link "Leaders" at bounding box center [48, 99] width 90 height 15
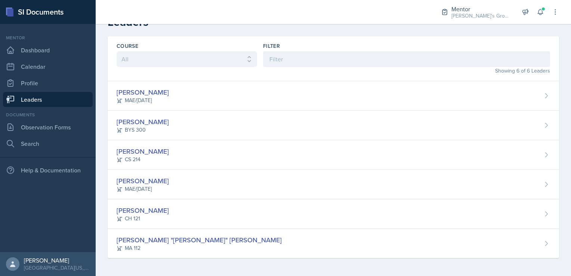
scroll to position [15, 0]
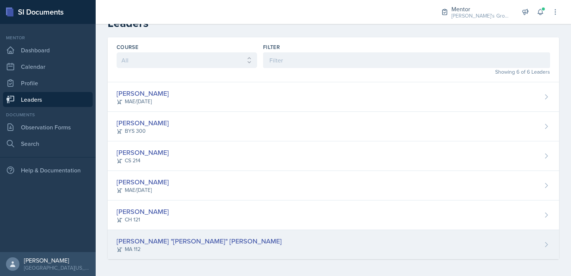
click at [194, 232] on div "[PERSON_NAME] "[PERSON_NAME]" [PERSON_NAME] MA 112" at bounding box center [334, 244] width 452 height 29
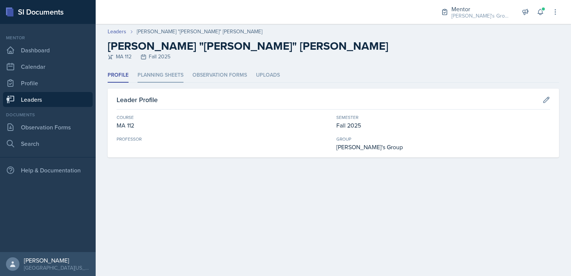
click at [169, 80] on li "Planning Sheets" at bounding box center [161, 75] width 46 height 15
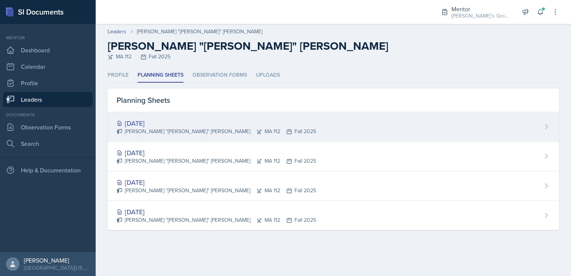
click at [170, 127] on div "[PERSON_NAME] "[PERSON_NAME]" [PERSON_NAME] MA 112 Fall 2025" at bounding box center [217, 131] width 200 height 8
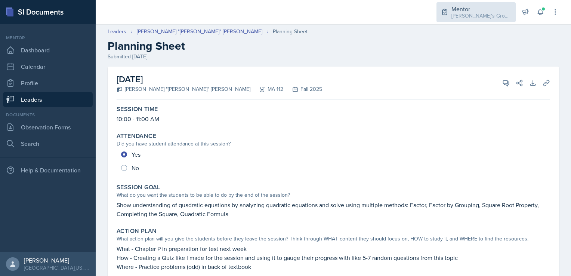
click at [478, 9] on div "Mentor" at bounding box center [482, 8] width 60 height 9
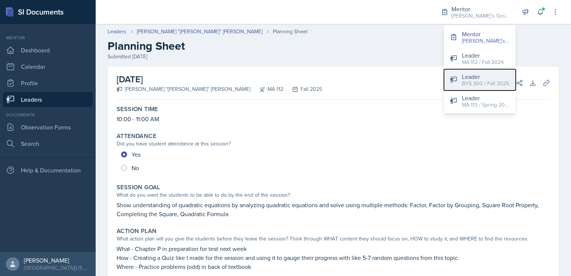
click at [461, 83] on button "Leader BYS 300 / Fall 2025" at bounding box center [480, 79] width 72 height 21
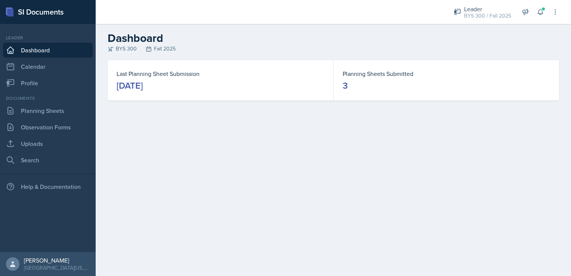
drag, startPoint x: 293, startPoint y: 136, endPoint x: 323, endPoint y: 169, distance: 44.7
click at [323, 169] on main "Dashboard BYS 300 Fall 2025 Last Planning Sheet Submission [DATE] Planning Shee…" at bounding box center [333, 150] width 475 height 252
